Goal: Information Seeking & Learning: Find specific fact

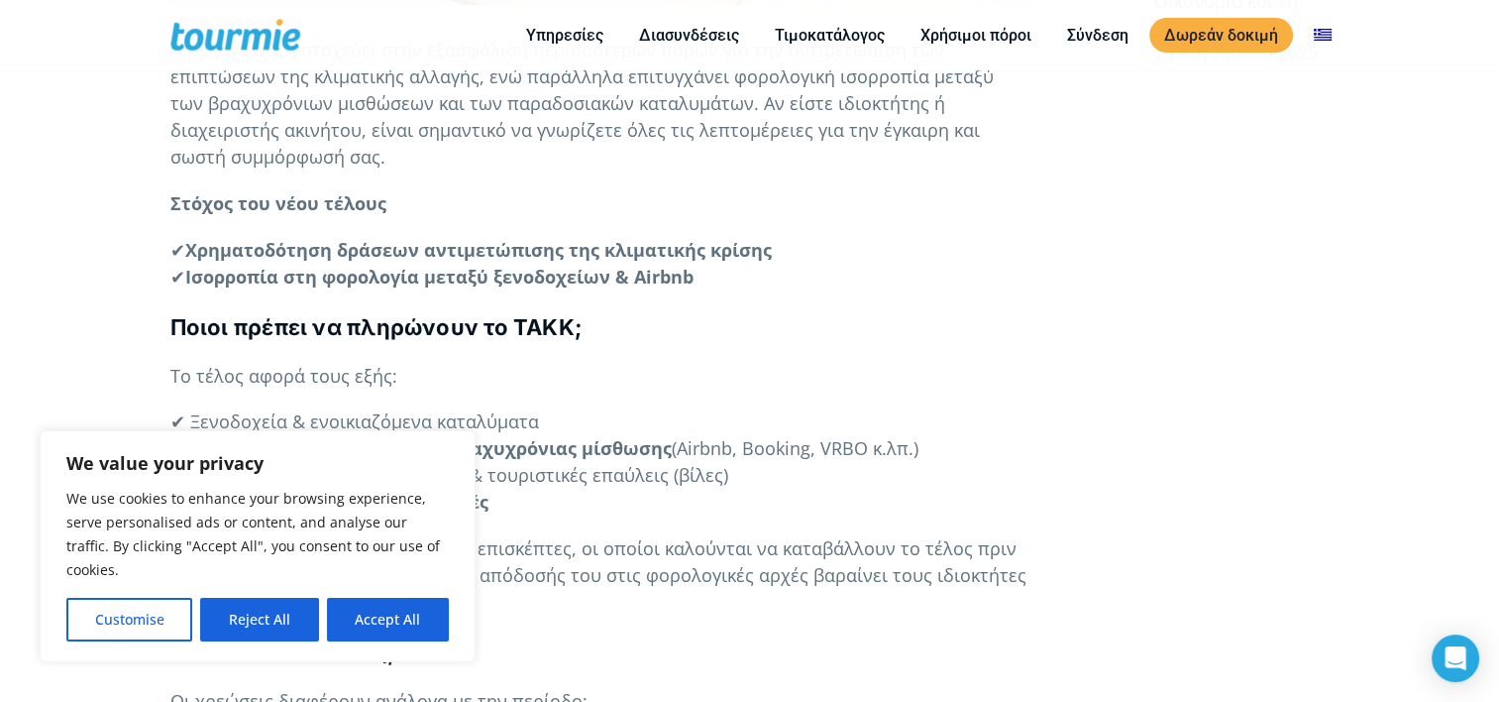
scroll to position [1248, 0]
click at [357, 617] on button "Accept All" at bounding box center [388, 619] width 122 height 44
checkbox input "true"
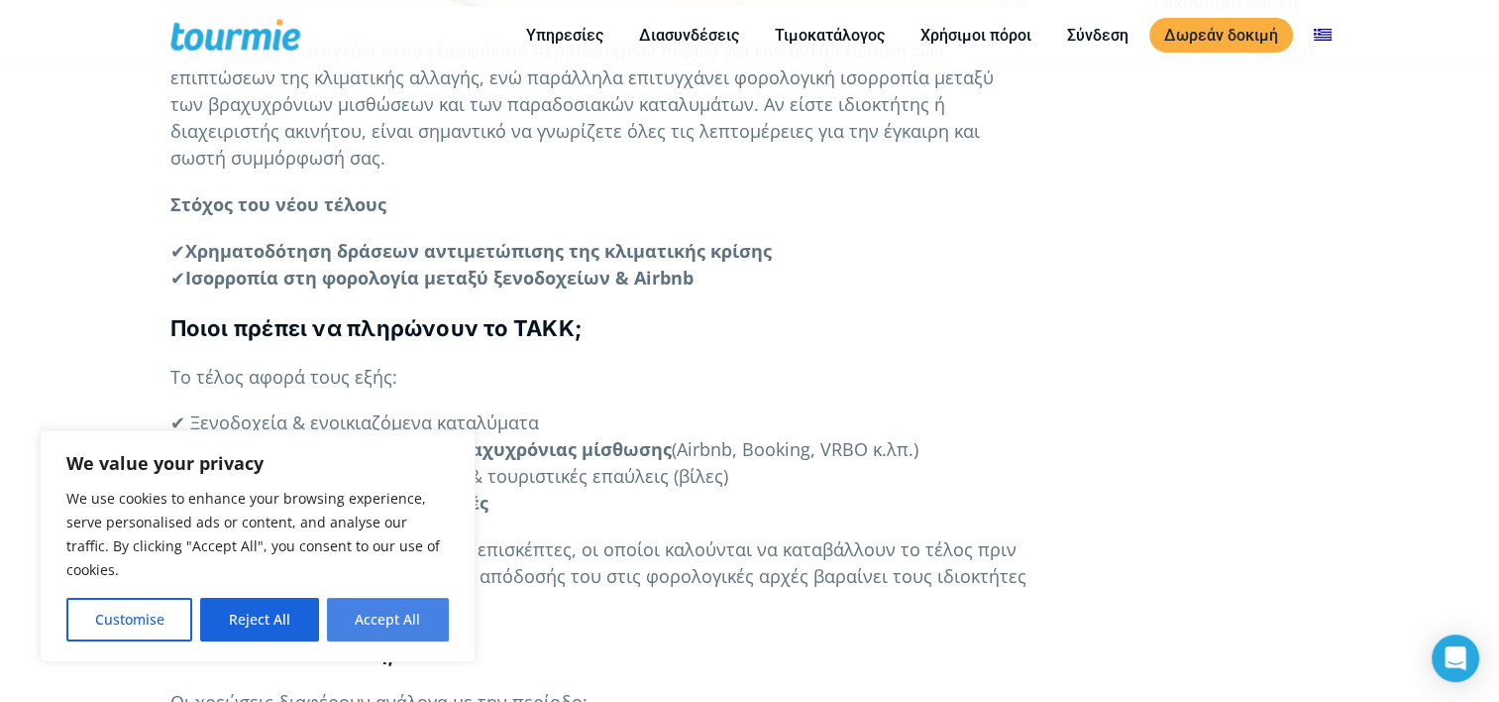
checkbox input "true"
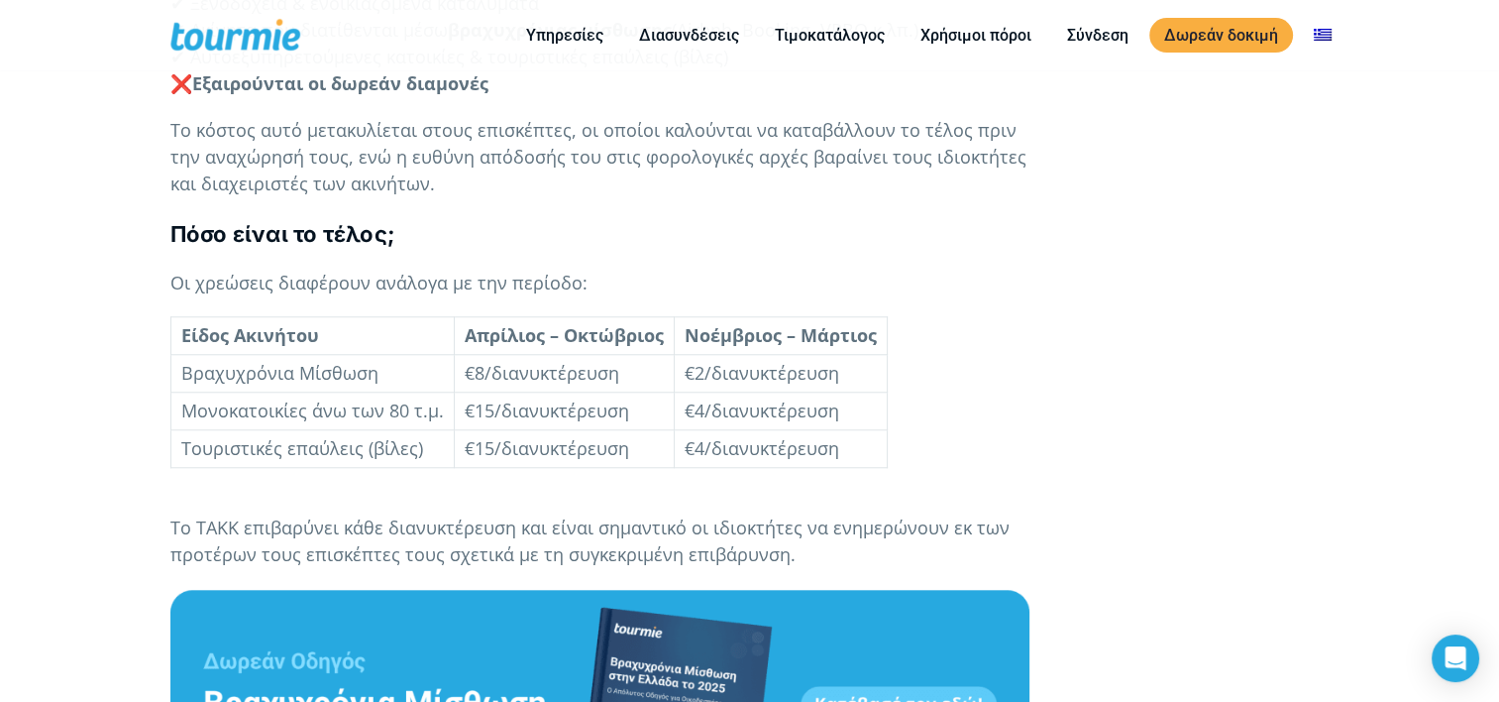
scroll to position [1674, 0]
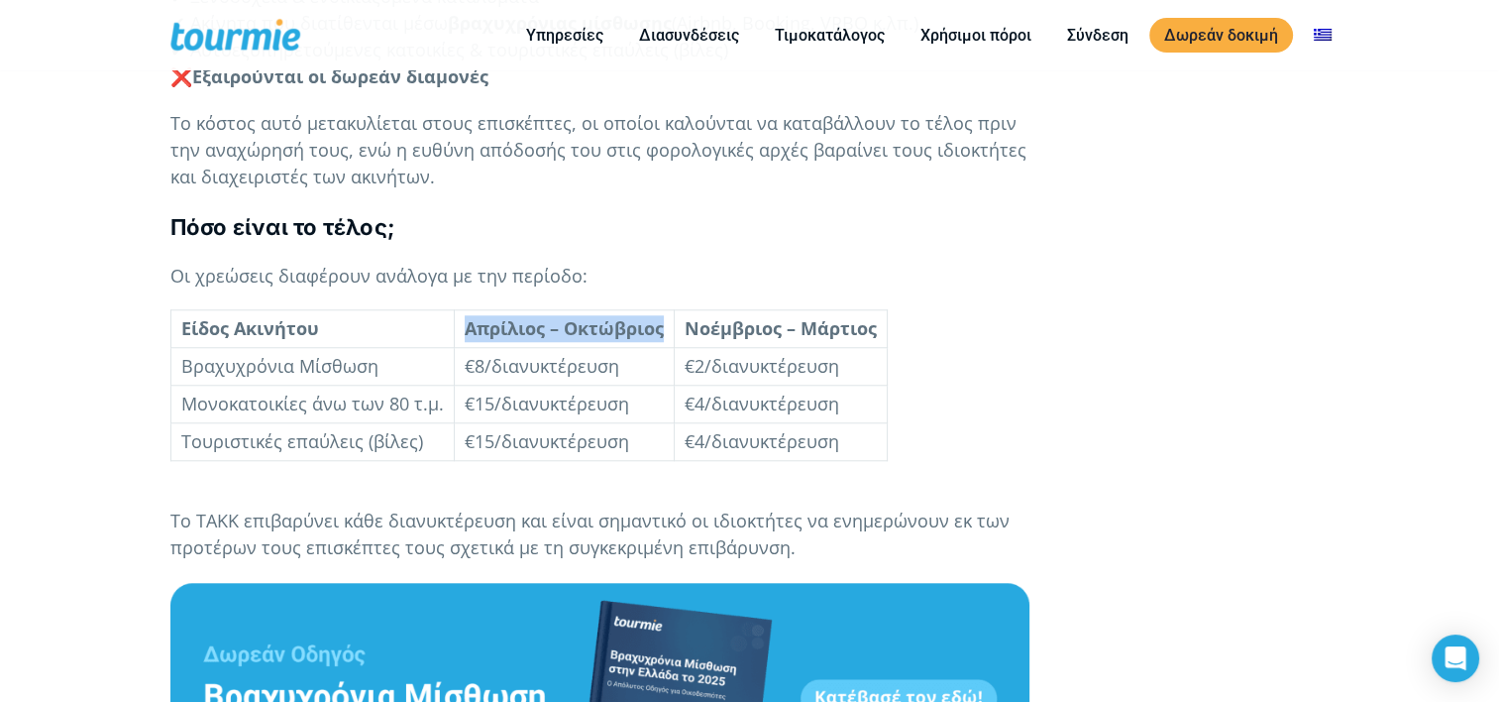
drag, startPoint x: 460, startPoint y: 355, endPoint x: 659, endPoint y: 360, distance: 199.2
click at [659, 340] on b "Απρίλιος – Οκτώβριος" at bounding box center [564, 328] width 199 height 24
copy b "Απρίλιος – Οκτώβριος"
drag, startPoint x: 681, startPoint y: 349, endPoint x: 876, endPoint y: 363, distance: 195.7
click at [876, 348] on td "Νοέμβριος – Μάρτιος" at bounding box center [780, 329] width 213 height 38
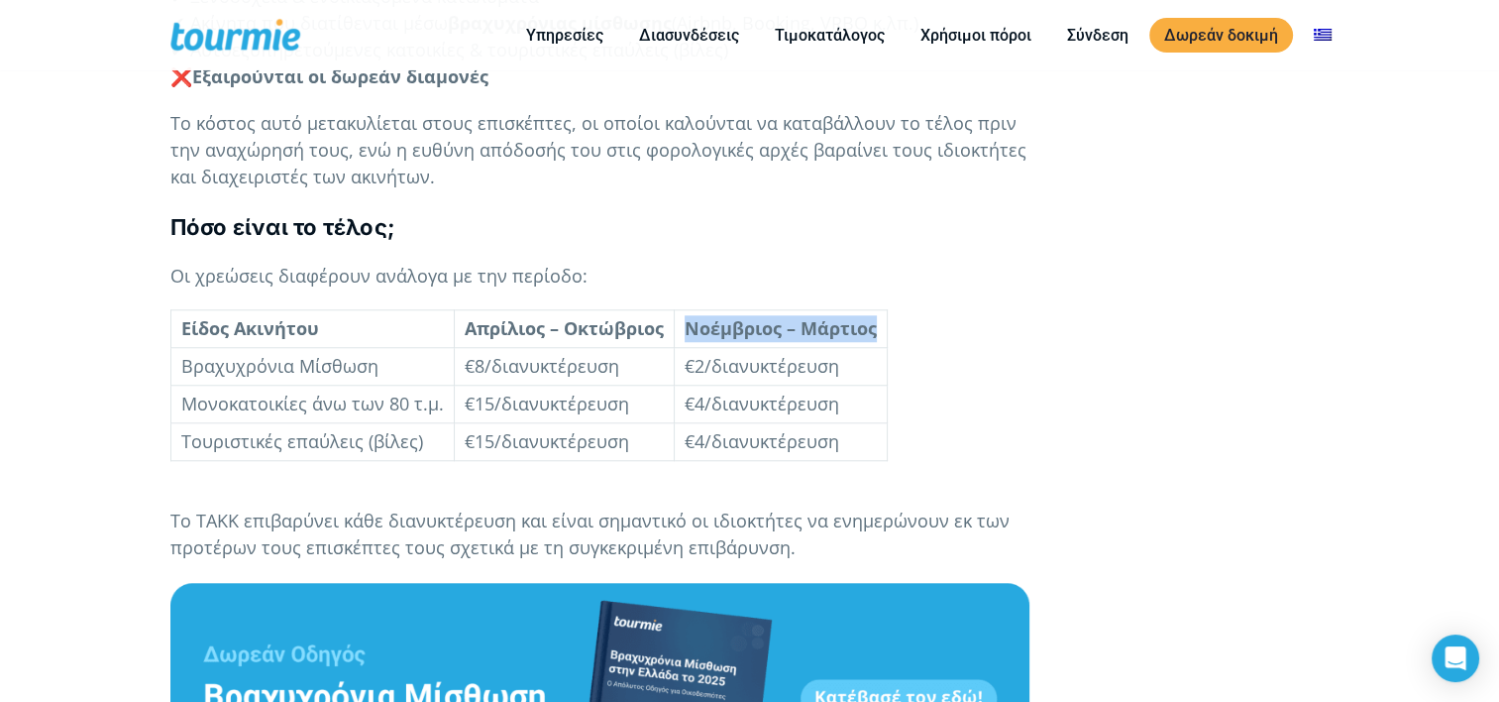
copy b "Νοέμβριος – Μάρτιος"
drag, startPoint x: 682, startPoint y: 424, endPoint x: 840, endPoint y: 427, distance: 158.6
click at [840, 423] on td "€4/διανυκτέρευση" at bounding box center [780, 404] width 213 height 38
copy span "€4/διανυκτέρευση"
